Goal: Information Seeking & Learning: Learn about a topic

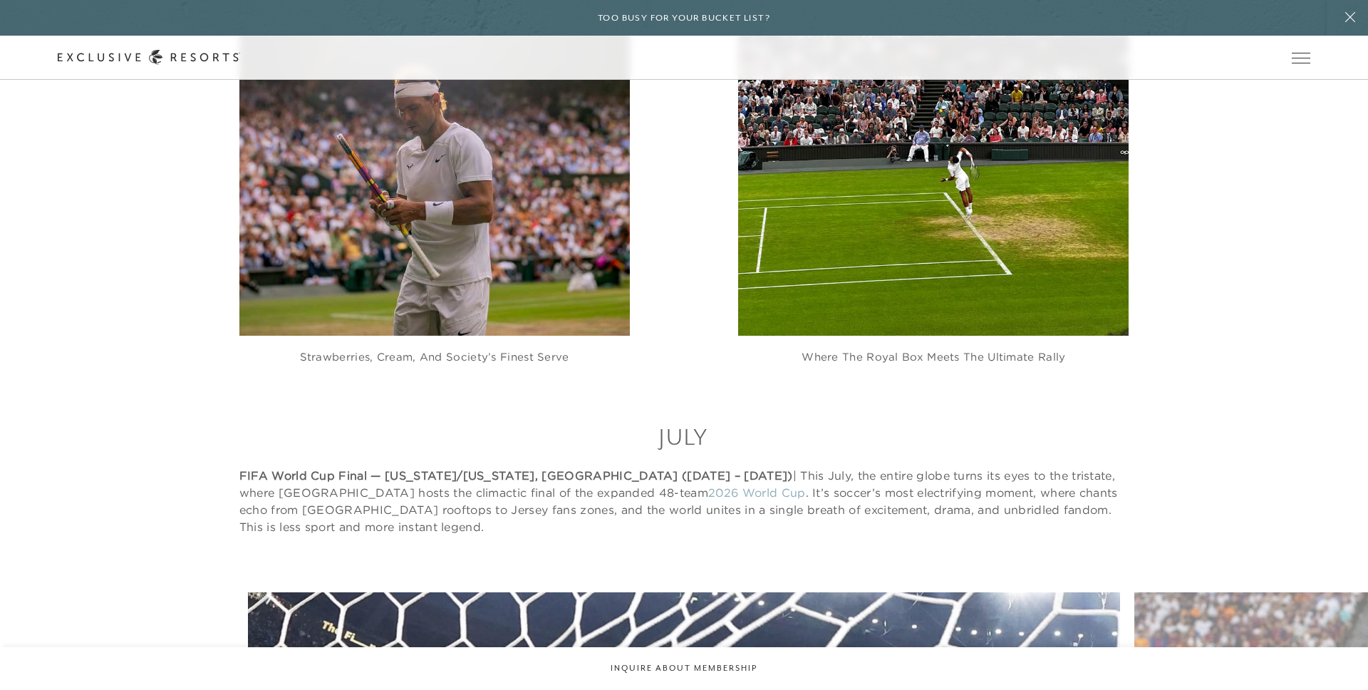
scroll to position [13678, 0]
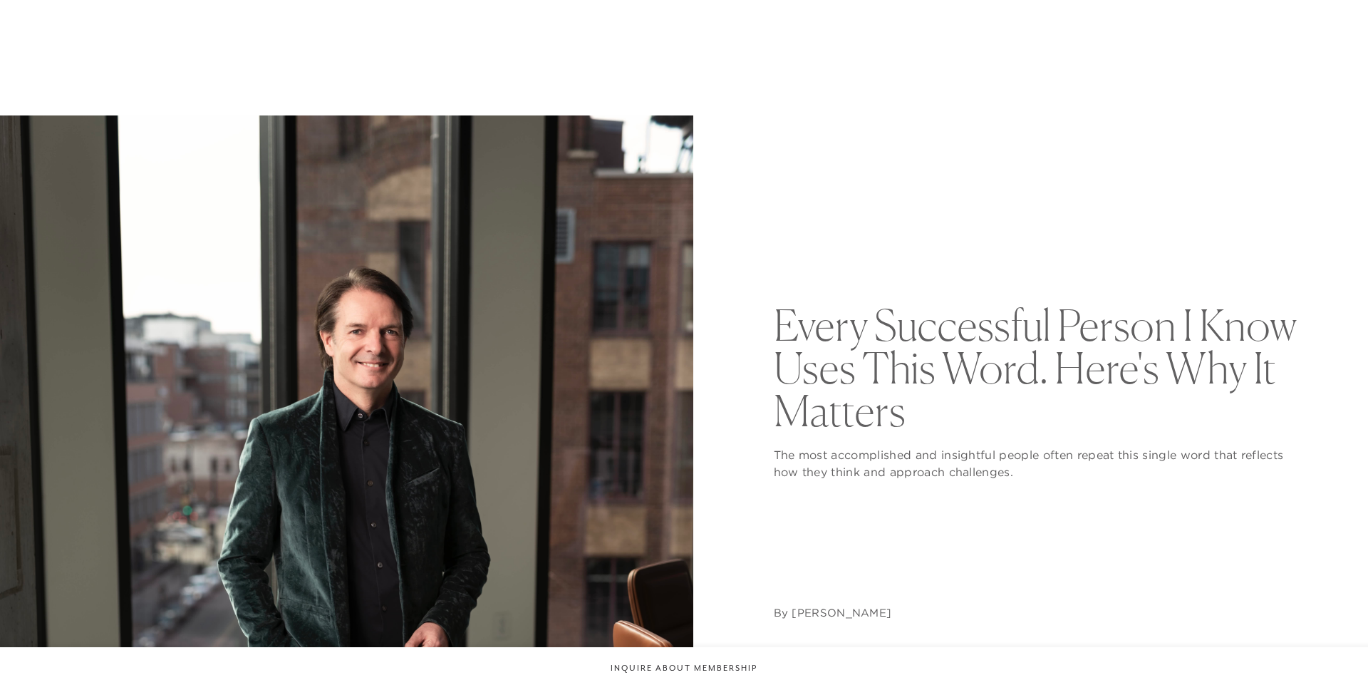
scroll to position [1218, 0]
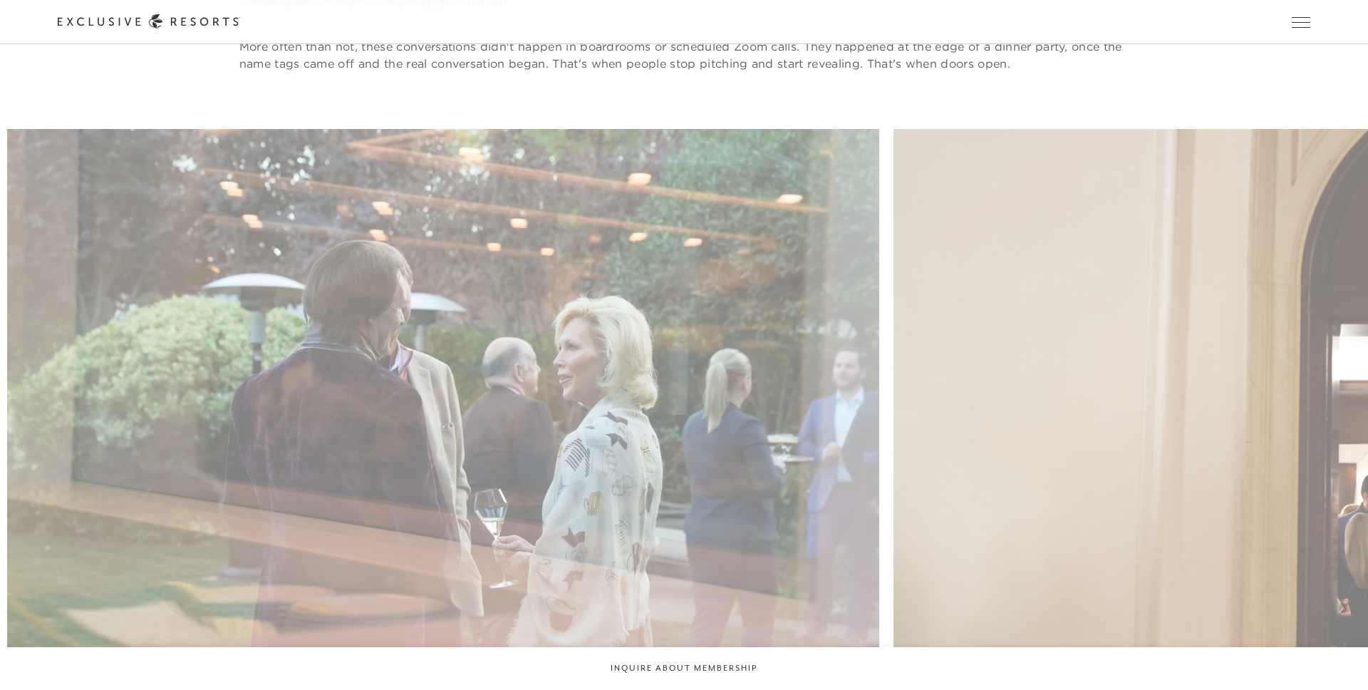
scroll to position [1218, 0]
